Goal: Task Accomplishment & Management: Manage account settings

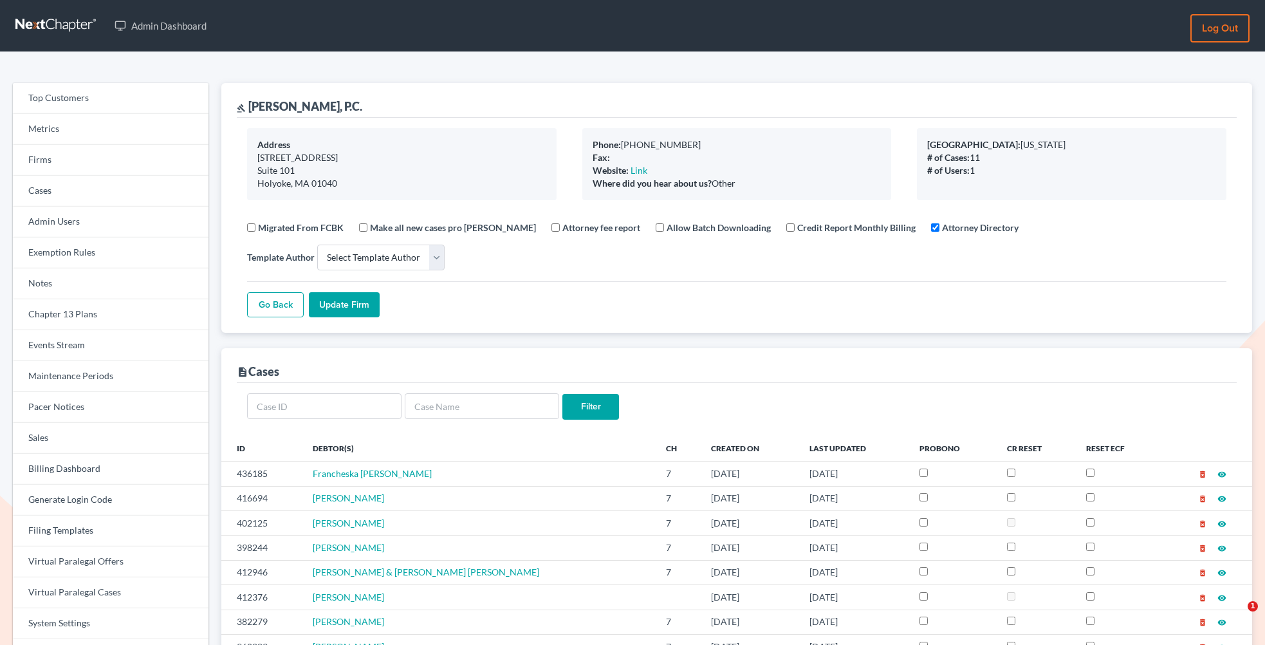
select select
click at [98, 165] on link "Firms" at bounding box center [111, 160] width 196 height 31
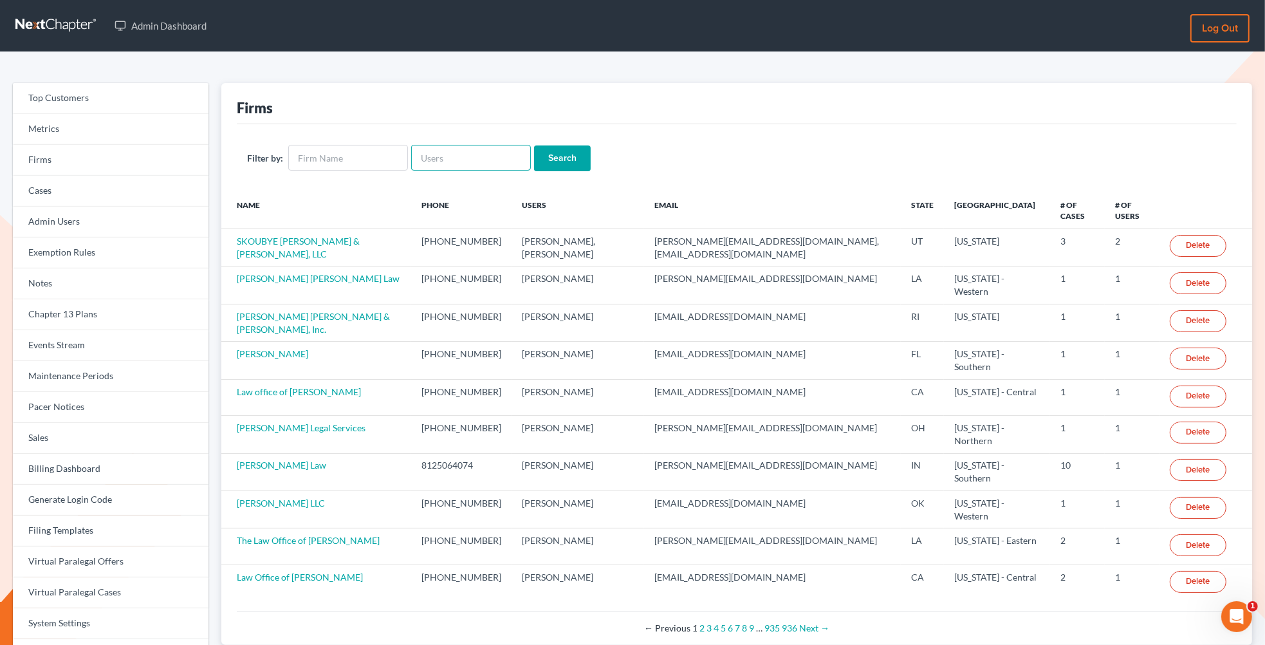
click at [444, 156] on input "text" at bounding box center [471, 158] width 120 height 26
paste input "[EMAIL_ADDRESS][DOMAIN_NAME]"
type input "[EMAIL_ADDRESS][DOMAIN_NAME]"
click at [534, 145] on input "Search" at bounding box center [562, 158] width 57 height 26
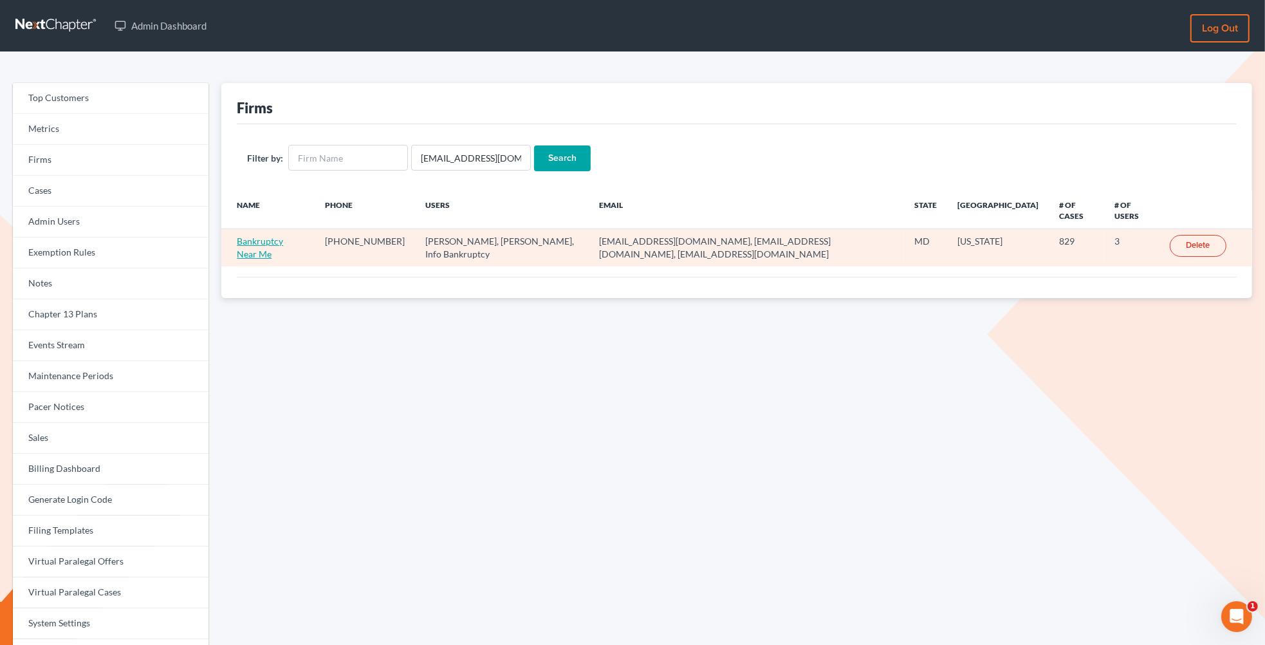
click at [272, 244] on link "Bankruptcy Near Me" at bounding box center [260, 247] width 46 height 24
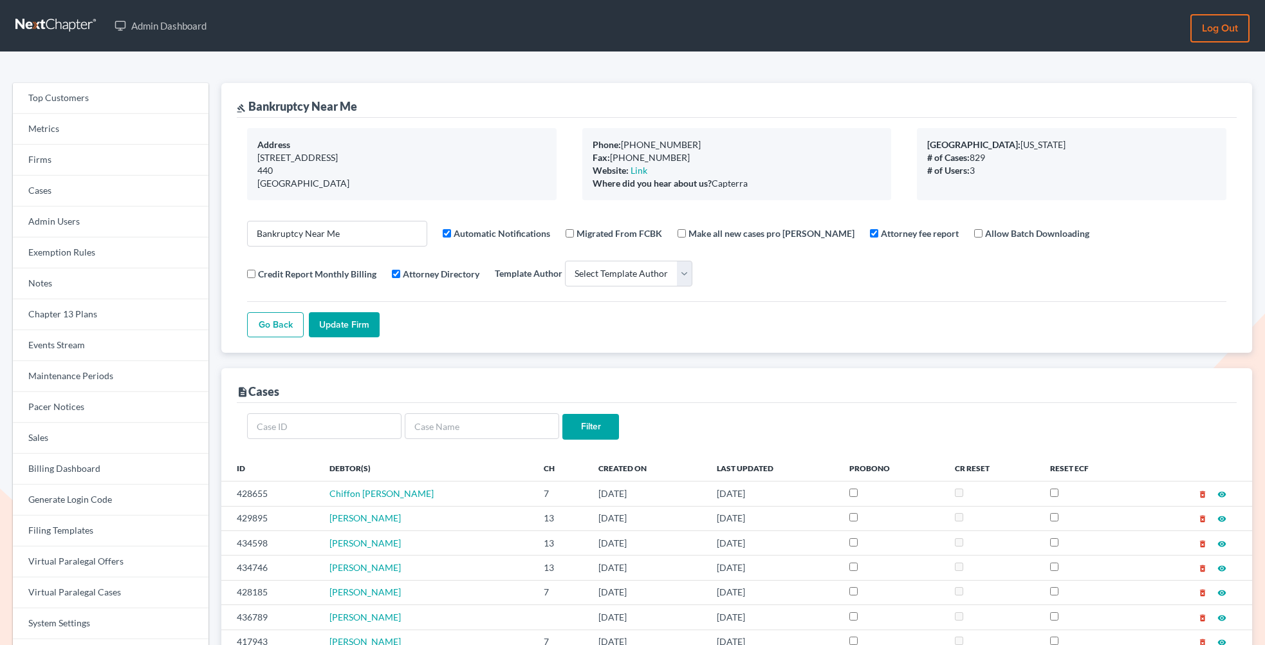
select select
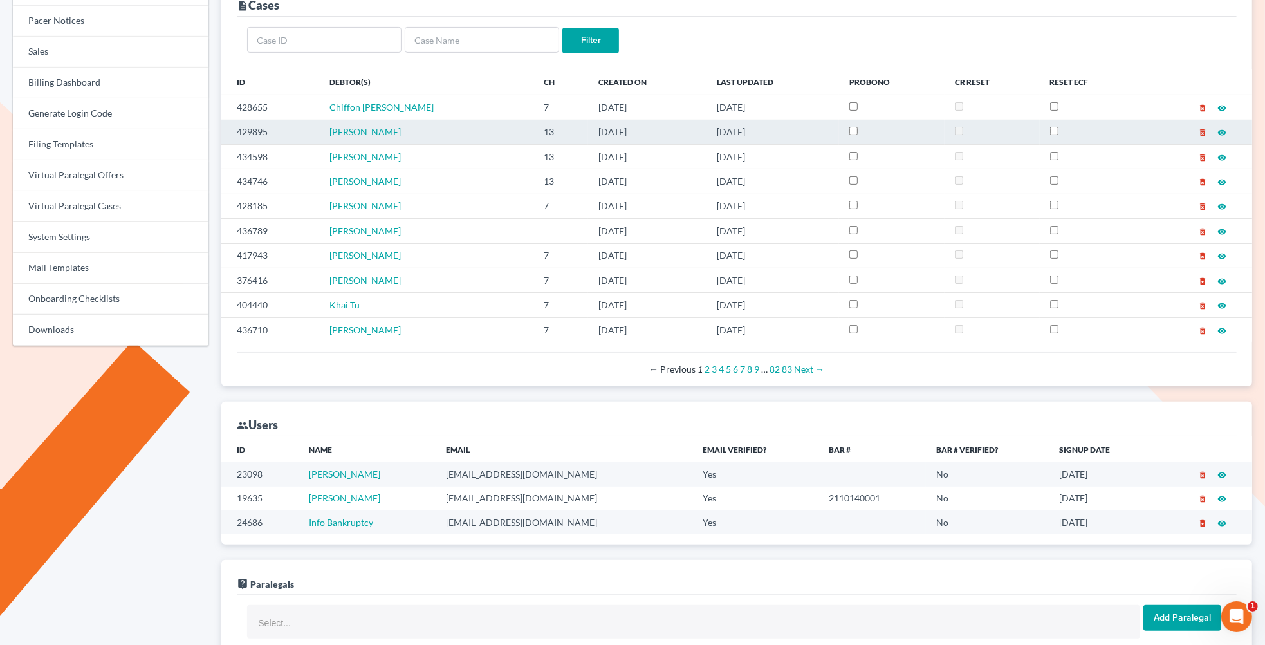
scroll to position [396, 0]
